Goal: Task Accomplishment & Management: Manage account settings

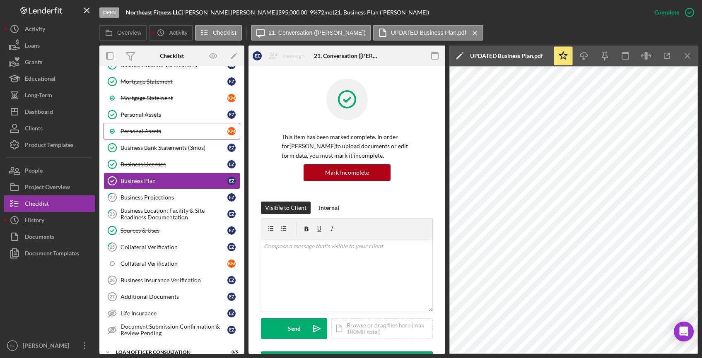
scroll to position [497, 0]
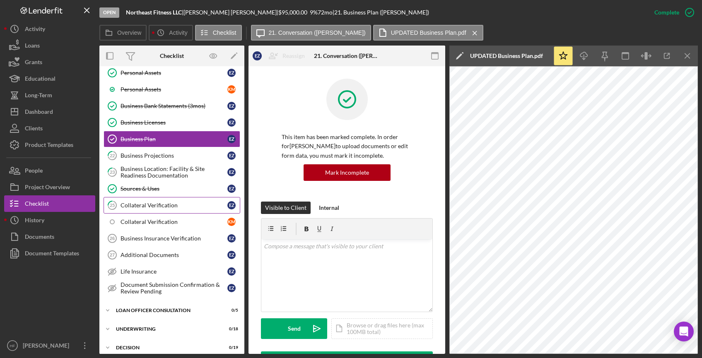
click at [177, 209] on div "Collateral Verification" at bounding box center [174, 205] width 107 height 7
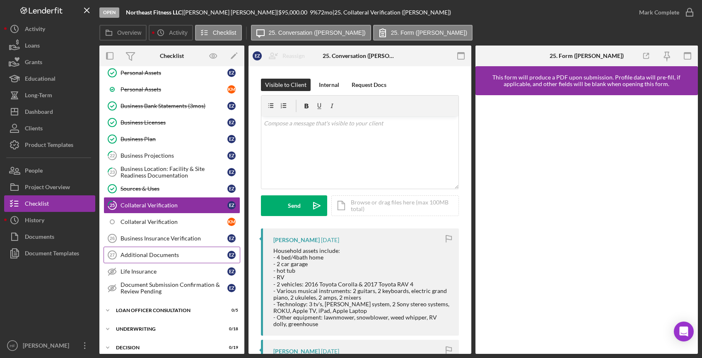
click at [170, 256] on div "Additional Documents" at bounding box center [174, 255] width 107 height 7
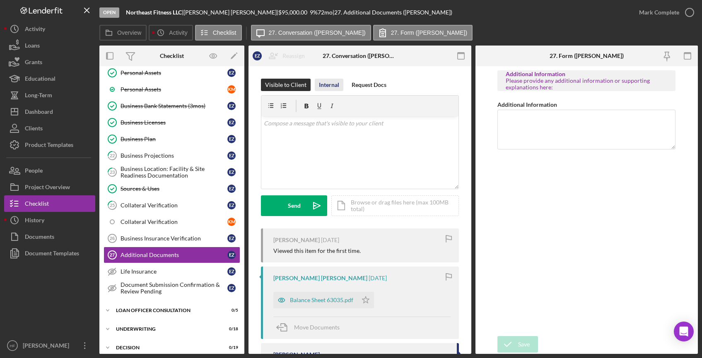
click at [331, 86] on div "Internal" at bounding box center [329, 85] width 20 height 12
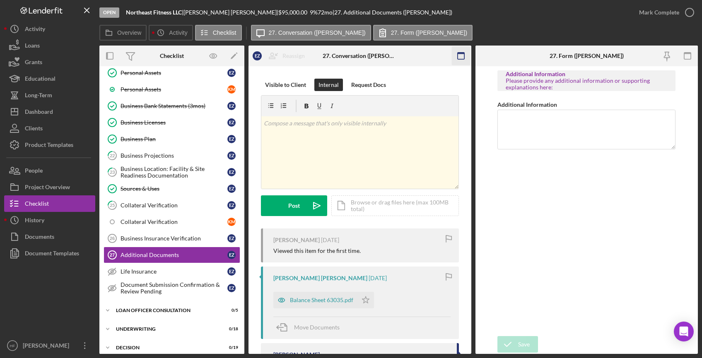
click at [464, 61] on icon "button" at bounding box center [461, 56] width 19 height 19
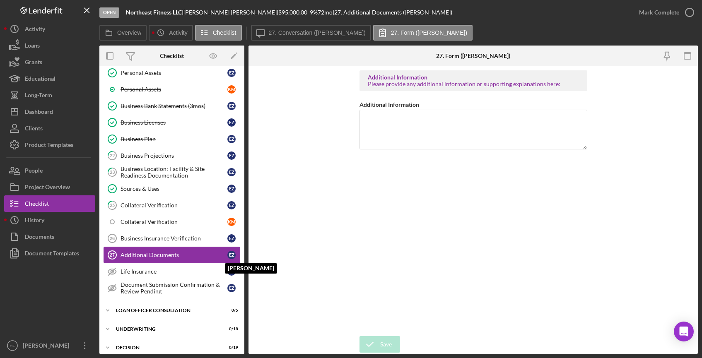
click at [232, 257] on div "E Z" at bounding box center [231, 255] width 8 height 8
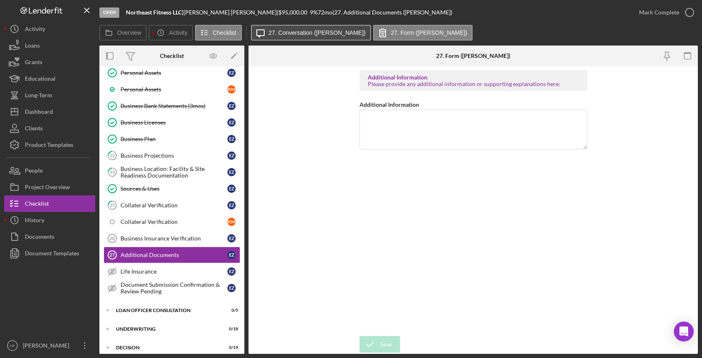
click at [325, 36] on button "Icon/Message 27. Conversation ([PERSON_NAME])" at bounding box center [311, 33] width 120 height 16
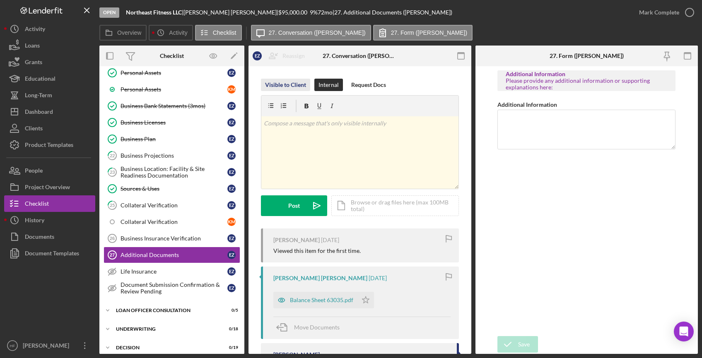
click at [285, 90] on div "Visible to Client" at bounding box center [285, 85] width 41 height 12
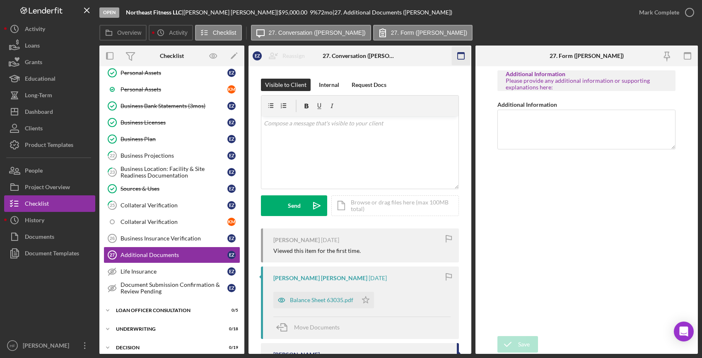
click at [464, 58] on icon "button" at bounding box center [461, 56] width 19 height 19
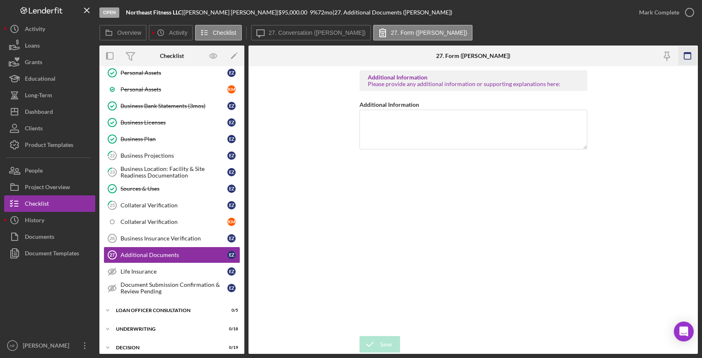
click at [692, 63] on icon "button" at bounding box center [688, 56] width 19 height 19
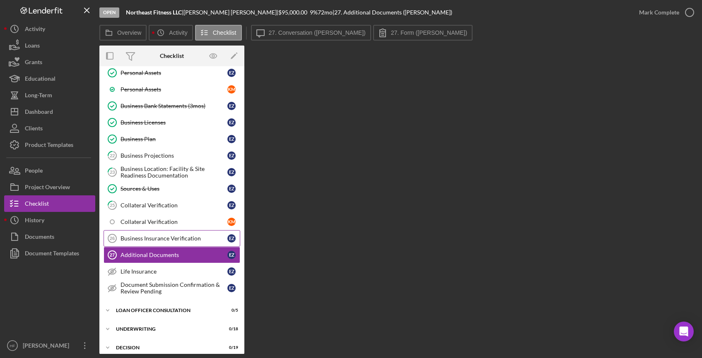
click at [160, 243] on link "Business Insurance Verification 26 Business Insurance Verification E Z" at bounding box center [172, 238] width 137 height 17
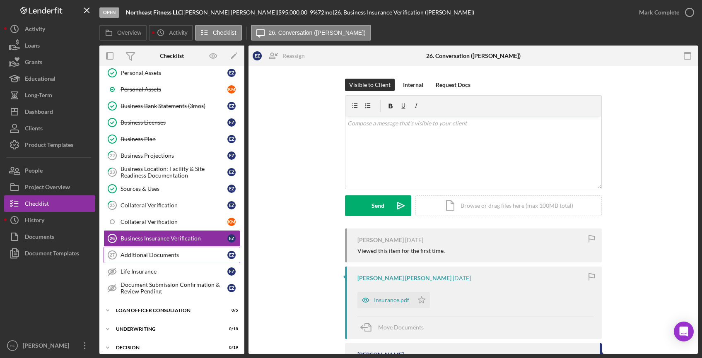
click at [157, 256] on div "Additional Documents" at bounding box center [174, 255] width 107 height 7
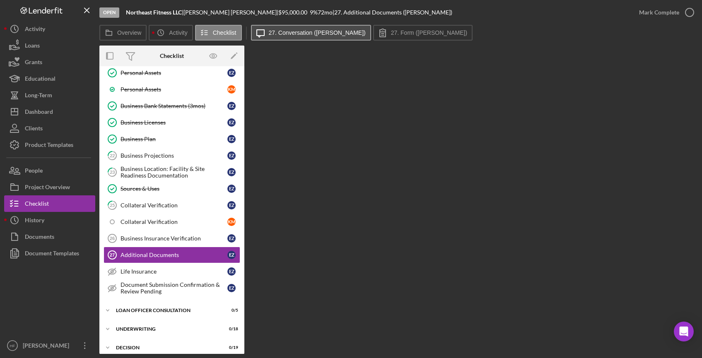
click at [281, 37] on button "Icon/Message 27. Conversation ([PERSON_NAME])" at bounding box center [311, 33] width 120 height 16
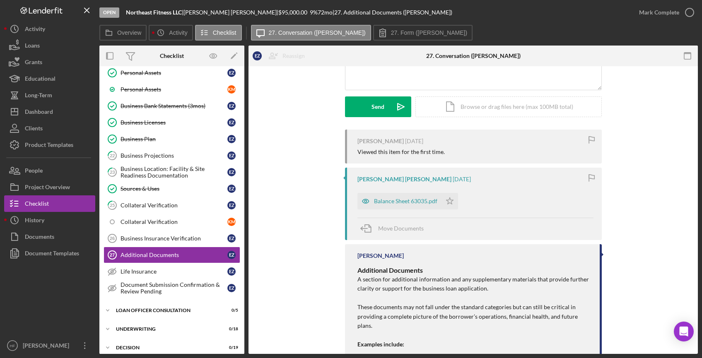
scroll to position [83, 0]
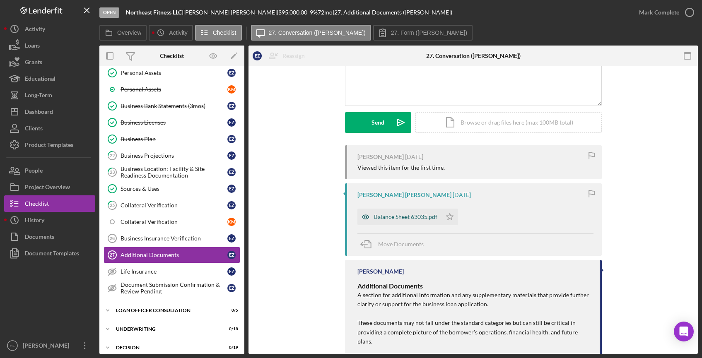
click at [424, 219] on div "Balance Sheet 63035.pdf" at bounding box center [405, 217] width 63 height 7
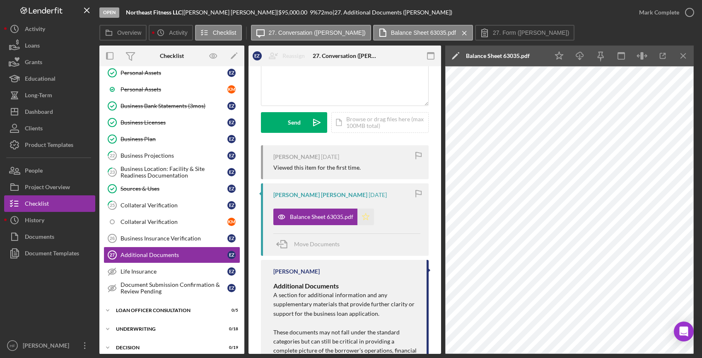
click at [370, 213] on icon "Icon/Star" at bounding box center [366, 217] width 17 height 17
click at [366, 220] on icon "Icon/Star" at bounding box center [366, 217] width 17 height 17
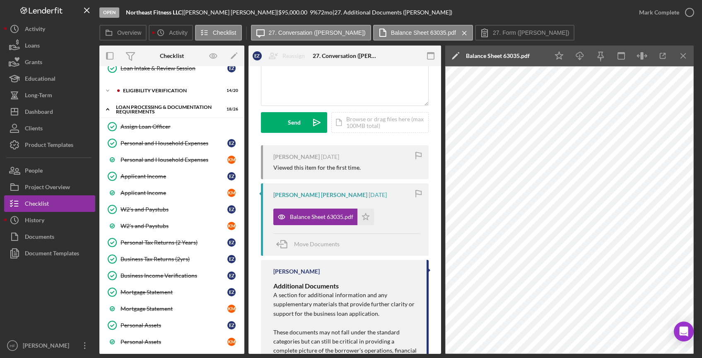
scroll to position [290, 0]
